Goal: Information Seeking & Learning: Understand process/instructions

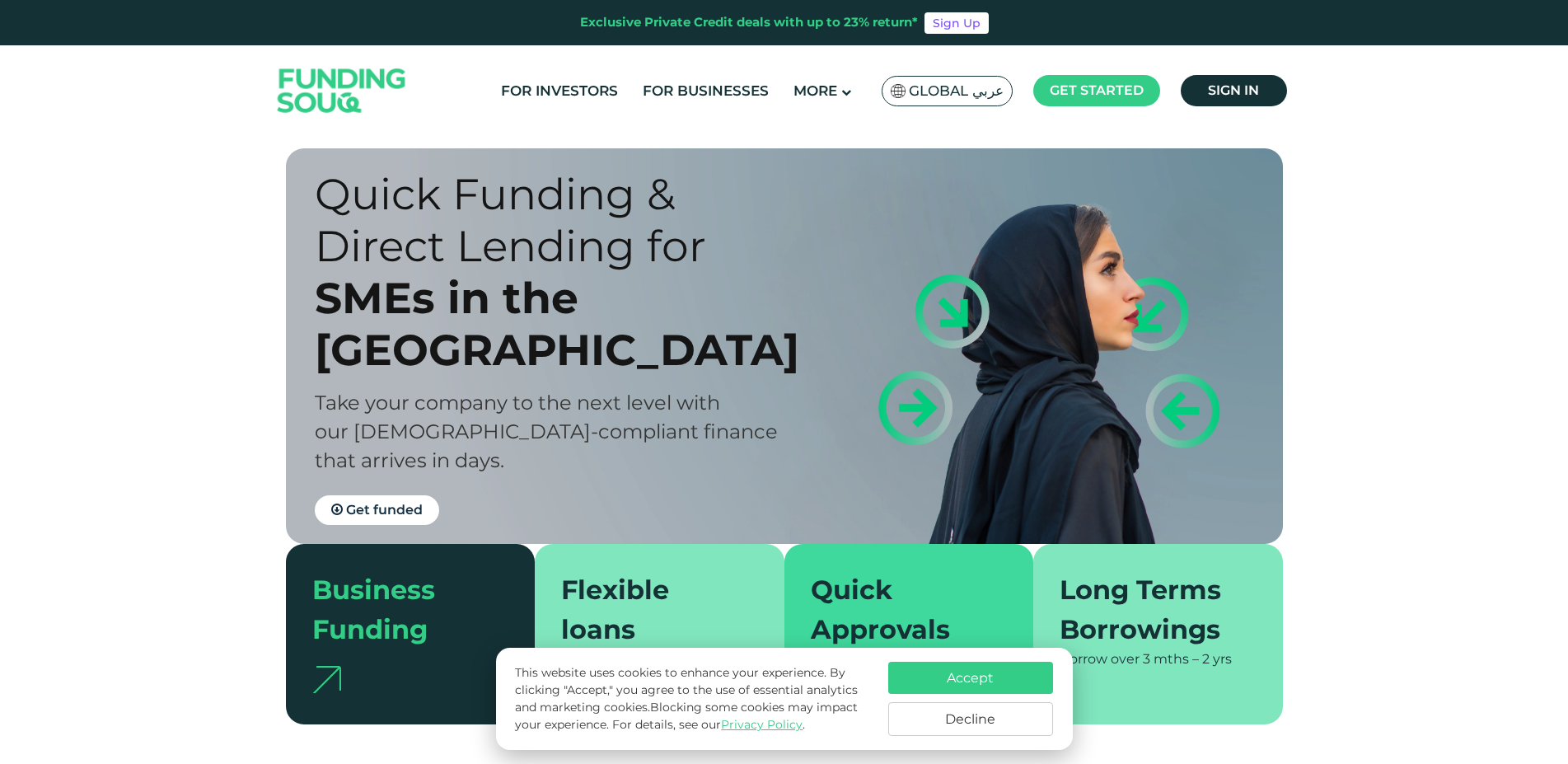
click at [986, 717] on button "Decline" at bounding box center [970, 719] width 164 height 34
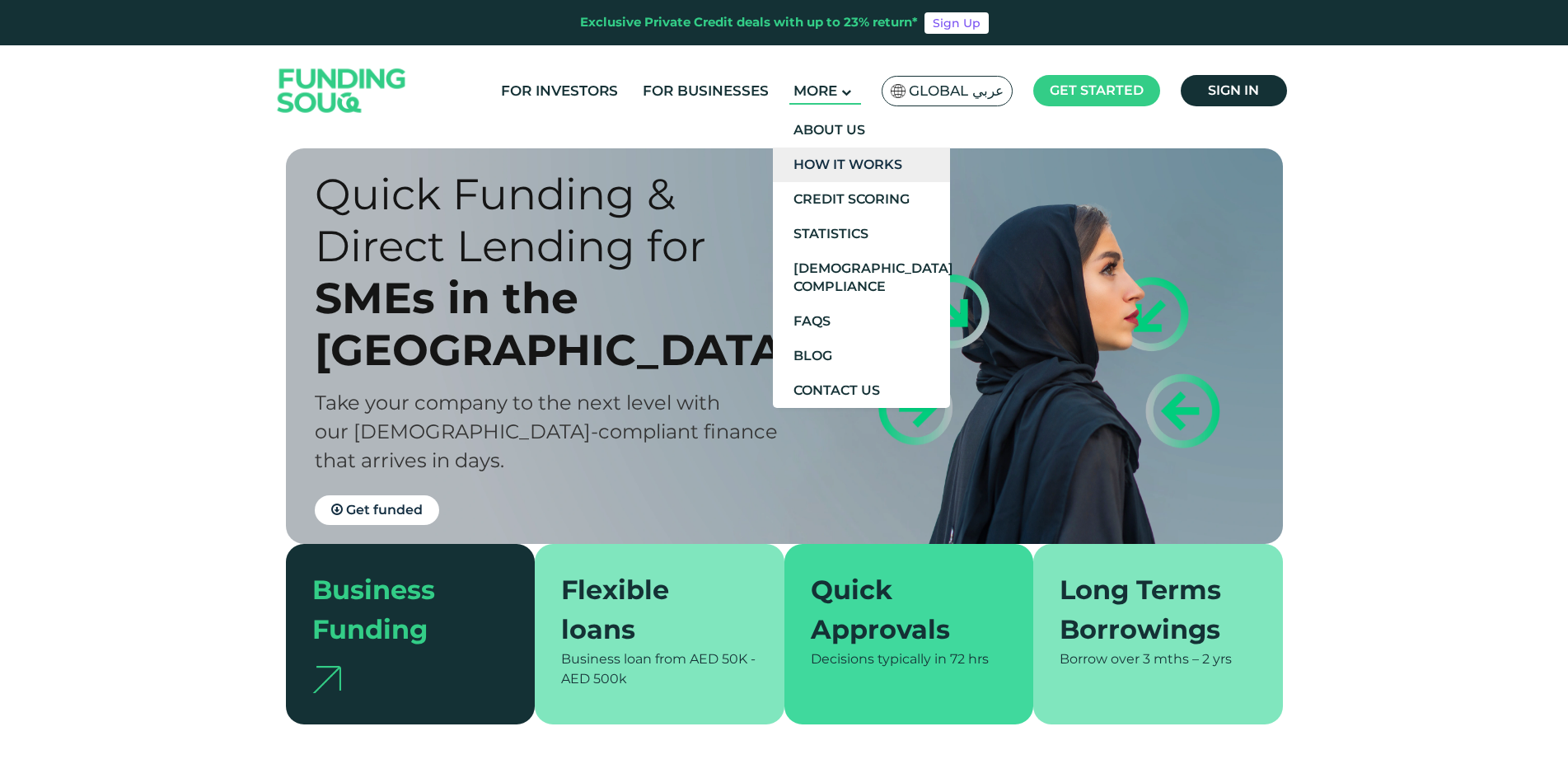
click at [881, 165] on link "How It Works" at bounding box center [862, 164] width 177 height 35
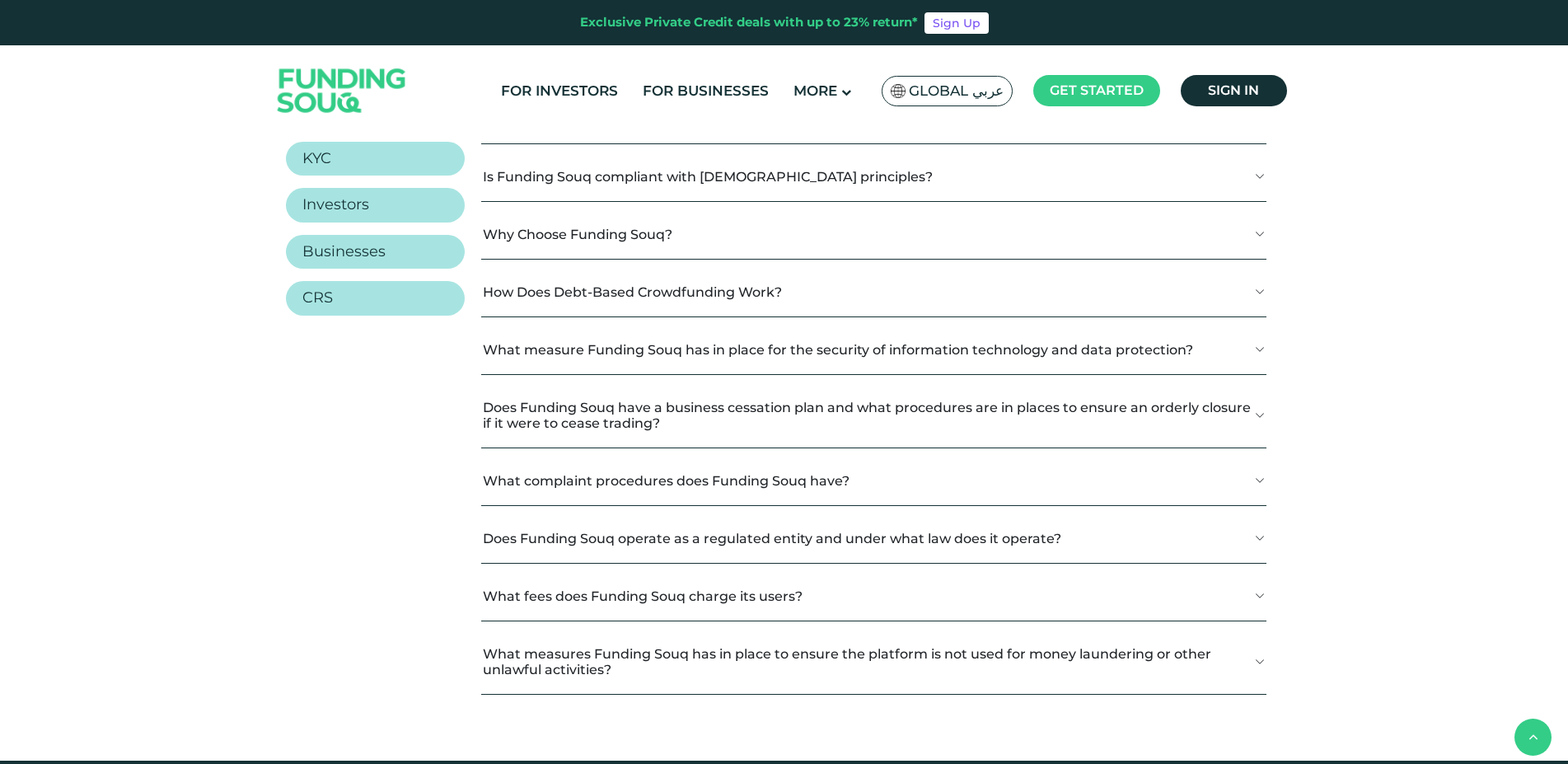
scroll to position [2343, 0]
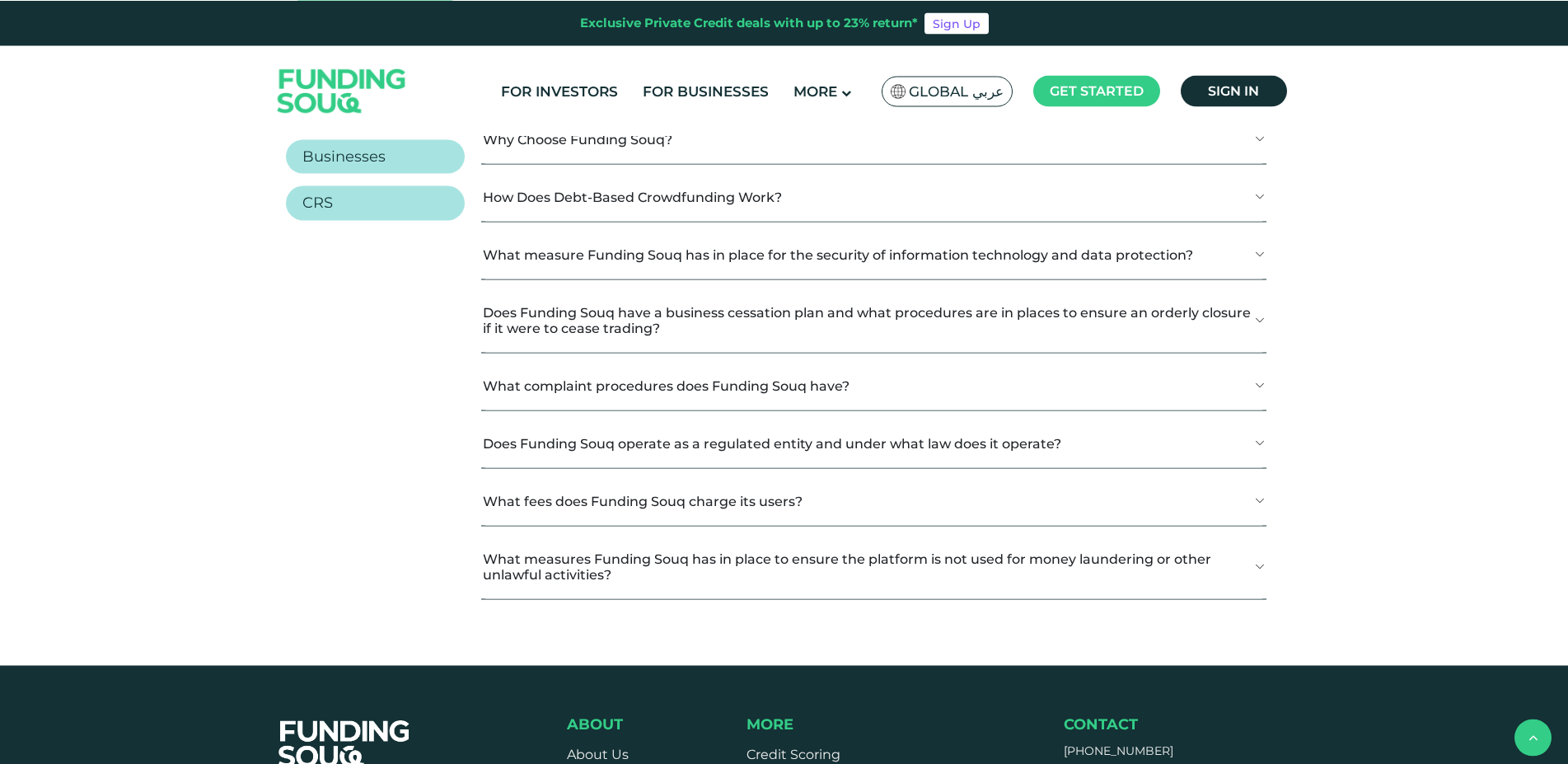
click at [785, 498] on button "What fees does Funding Souq charge its users?" at bounding box center [873, 500] width 784 height 49
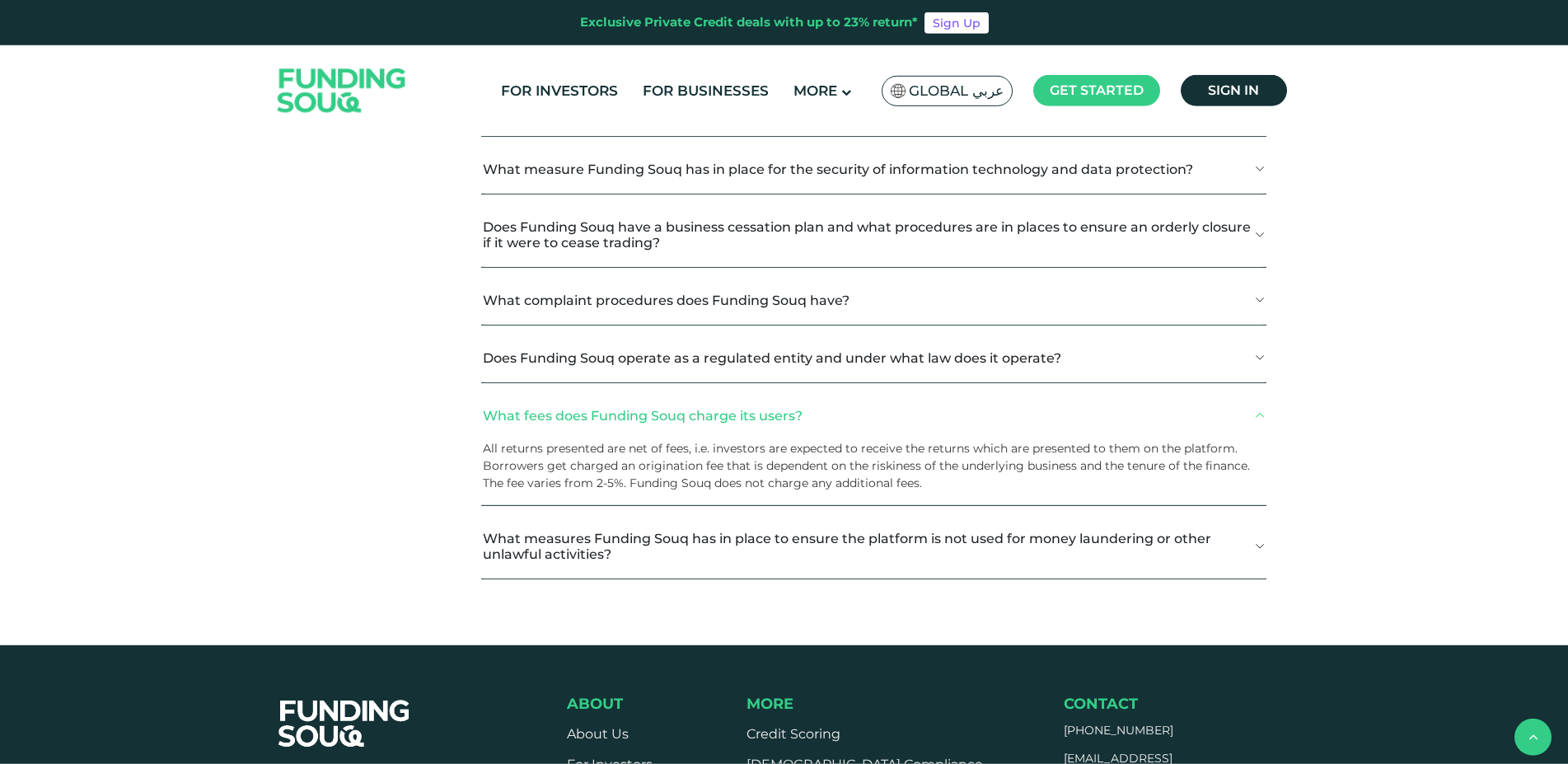
scroll to position [2450, 0]
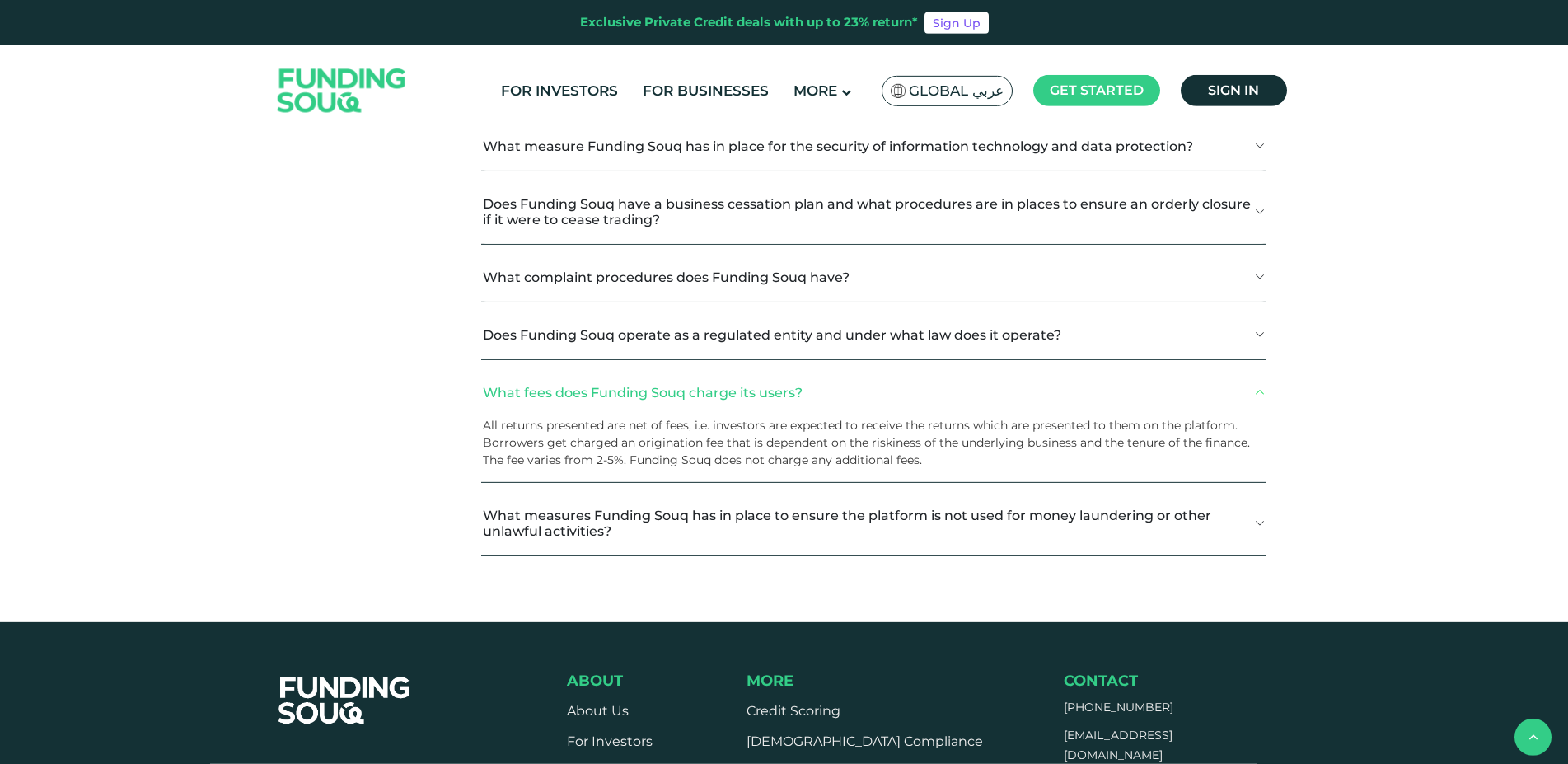
click at [1089, 517] on button "What measures Funding Souq has in place to ensure the platform is not used for …" at bounding box center [873, 523] width 784 height 65
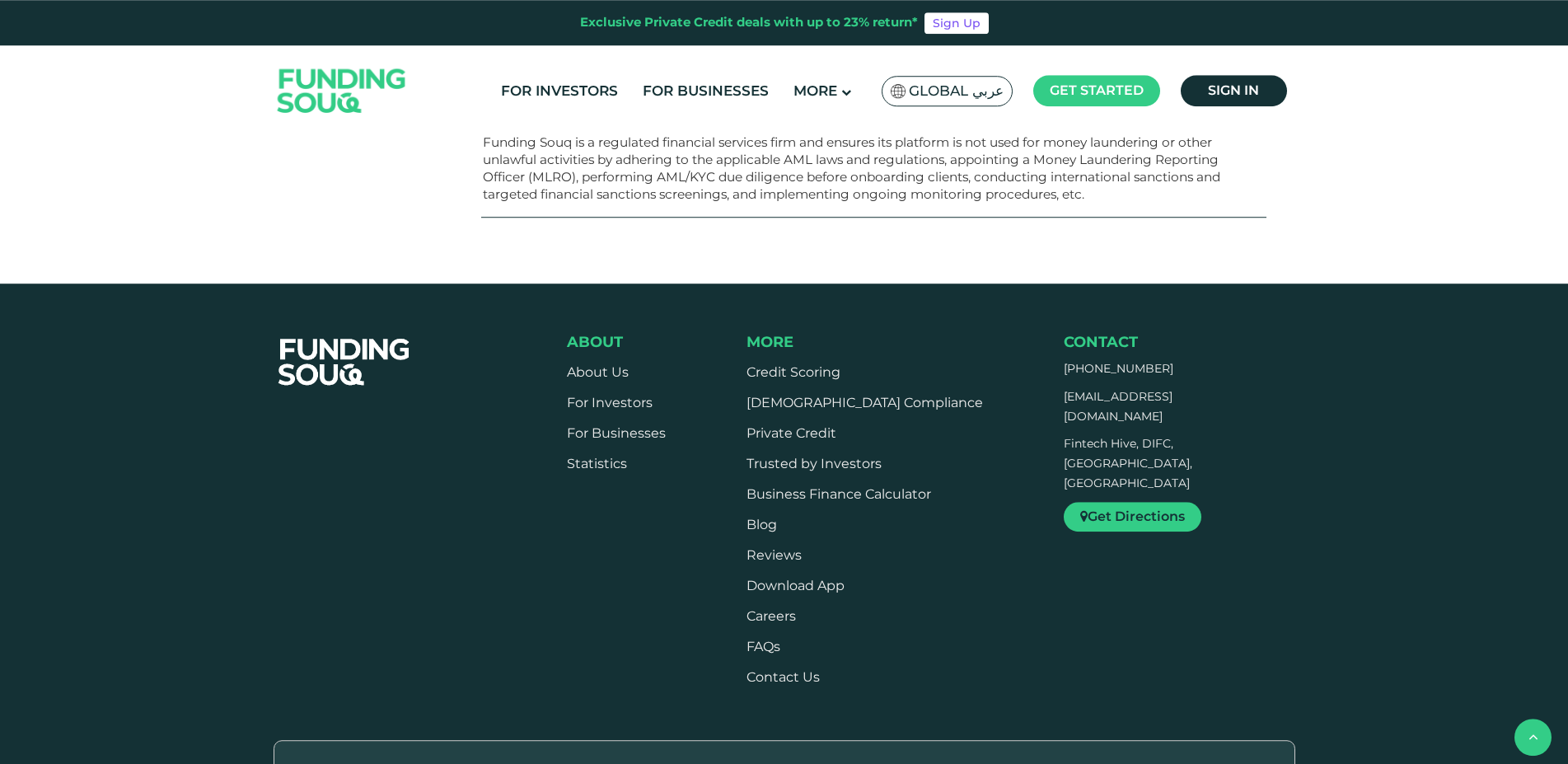
scroll to position [2867, 0]
